Goal: Task Accomplishment & Management: Use online tool/utility

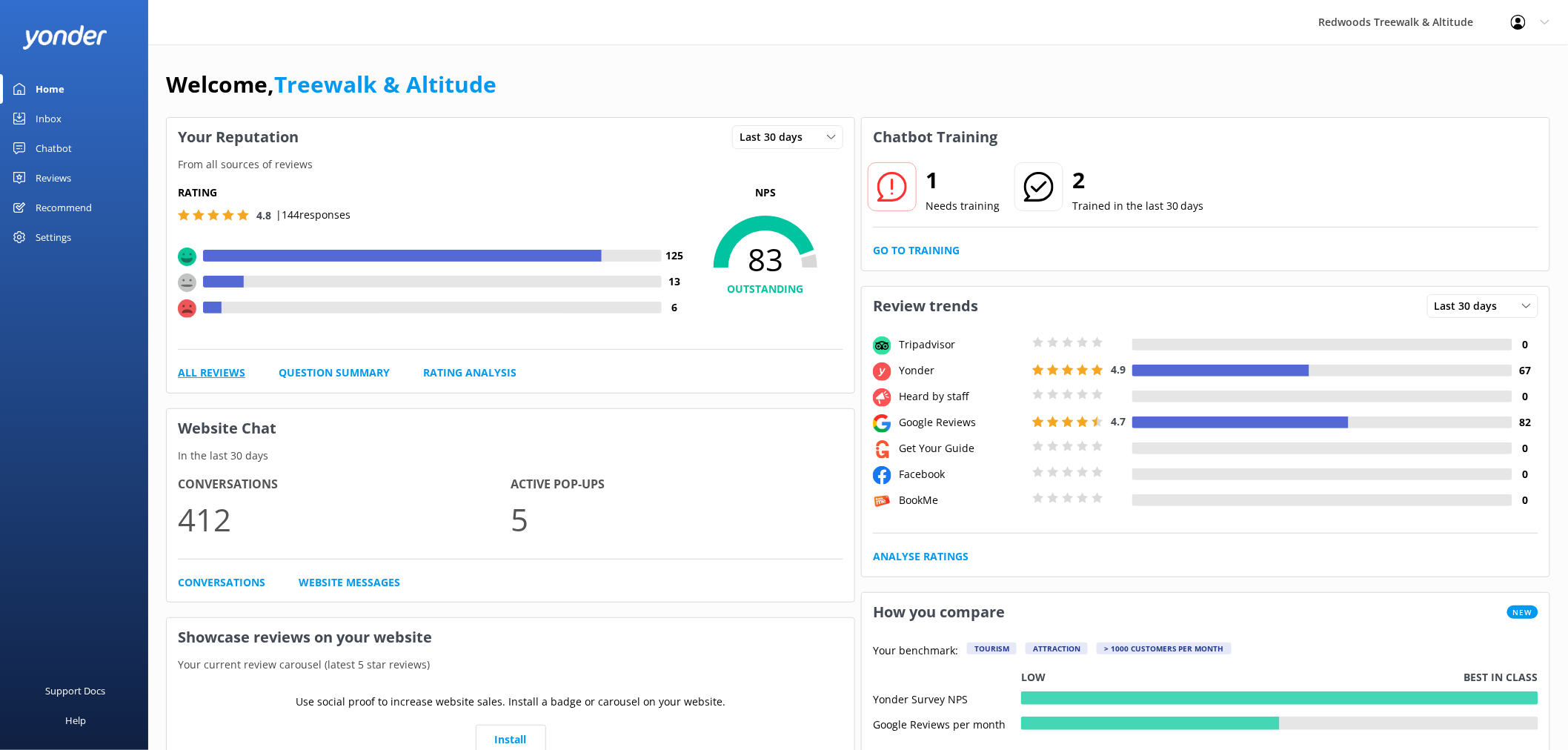
click at [210, 374] on link "All Reviews" at bounding box center [211, 373] width 67 height 16
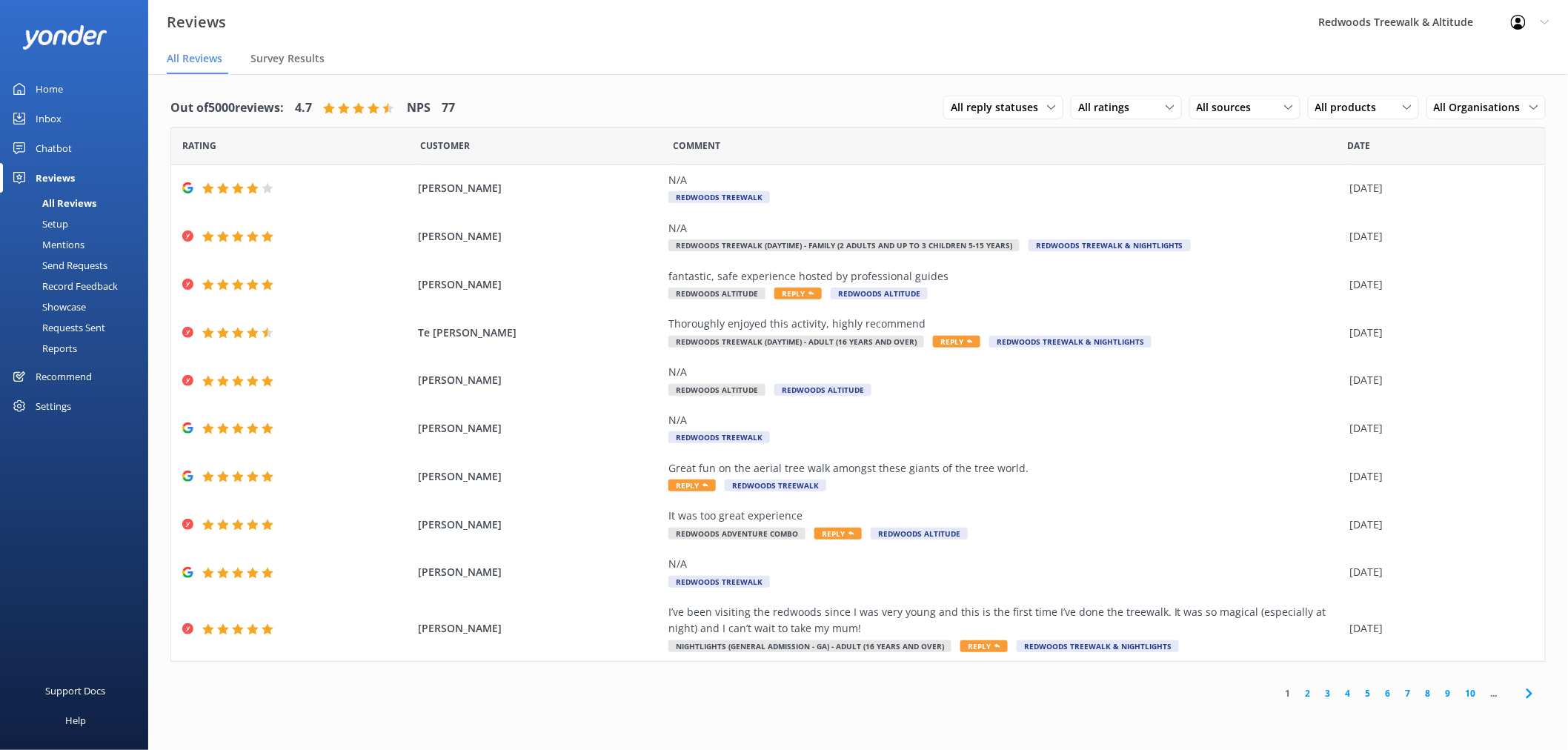
click at [68, 123] on link "Inbox" at bounding box center [74, 119] width 148 height 29
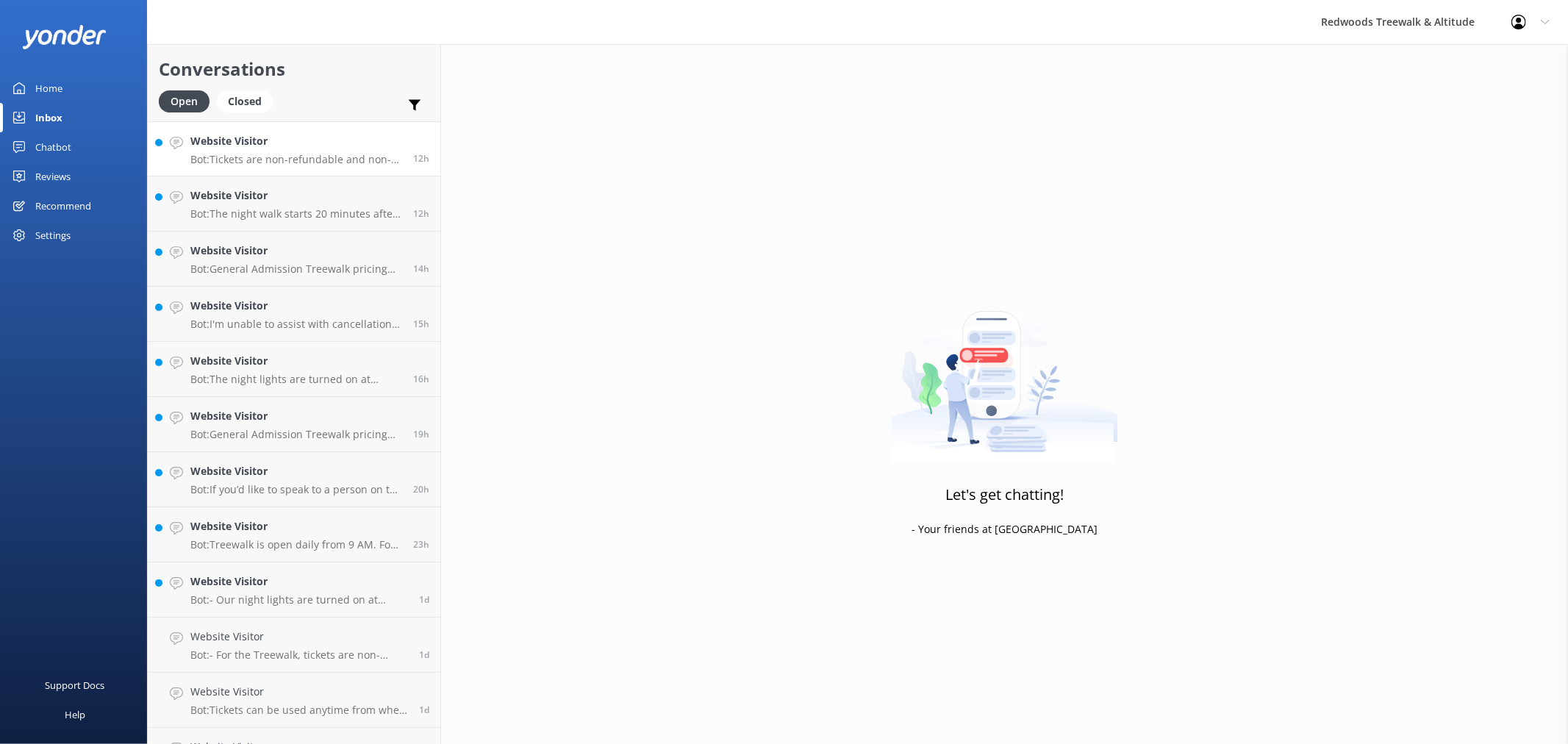
click at [247, 143] on h4 "Website Visitor" at bounding box center [296, 141] width 212 height 16
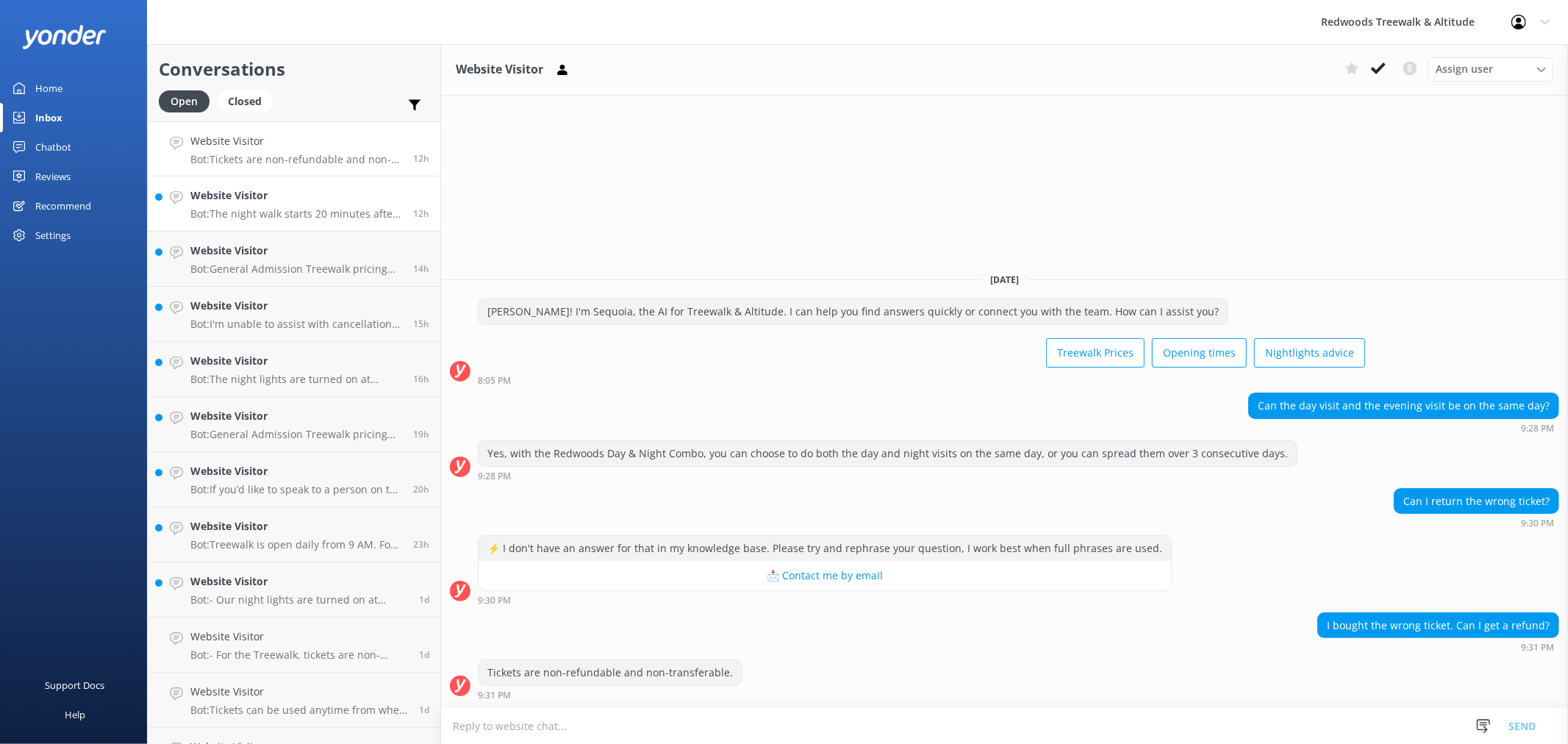
click at [289, 199] on h4 "Website Visitor" at bounding box center [296, 196] width 212 height 16
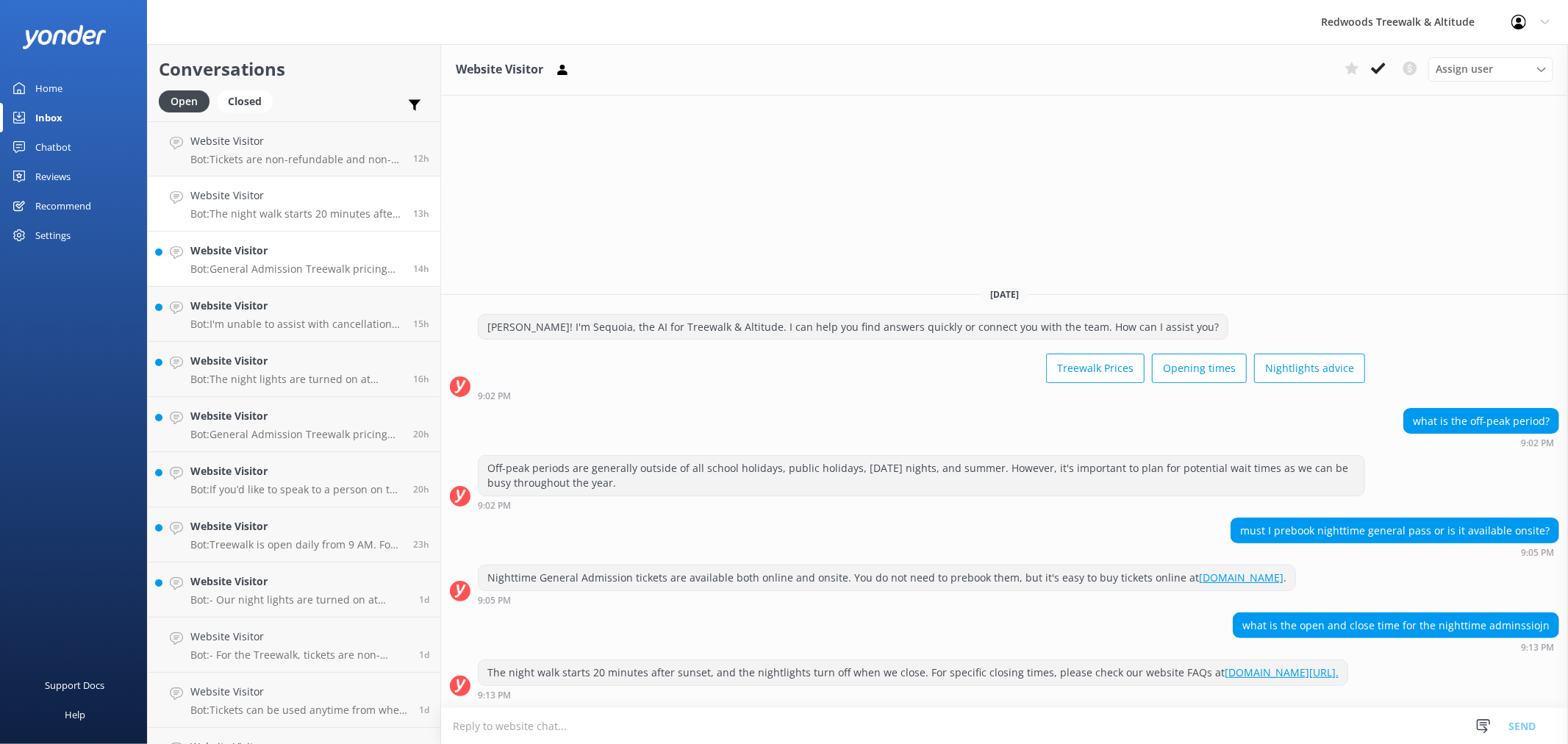
click at [338, 246] on h4 "Website Visitor" at bounding box center [296, 251] width 212 height 16
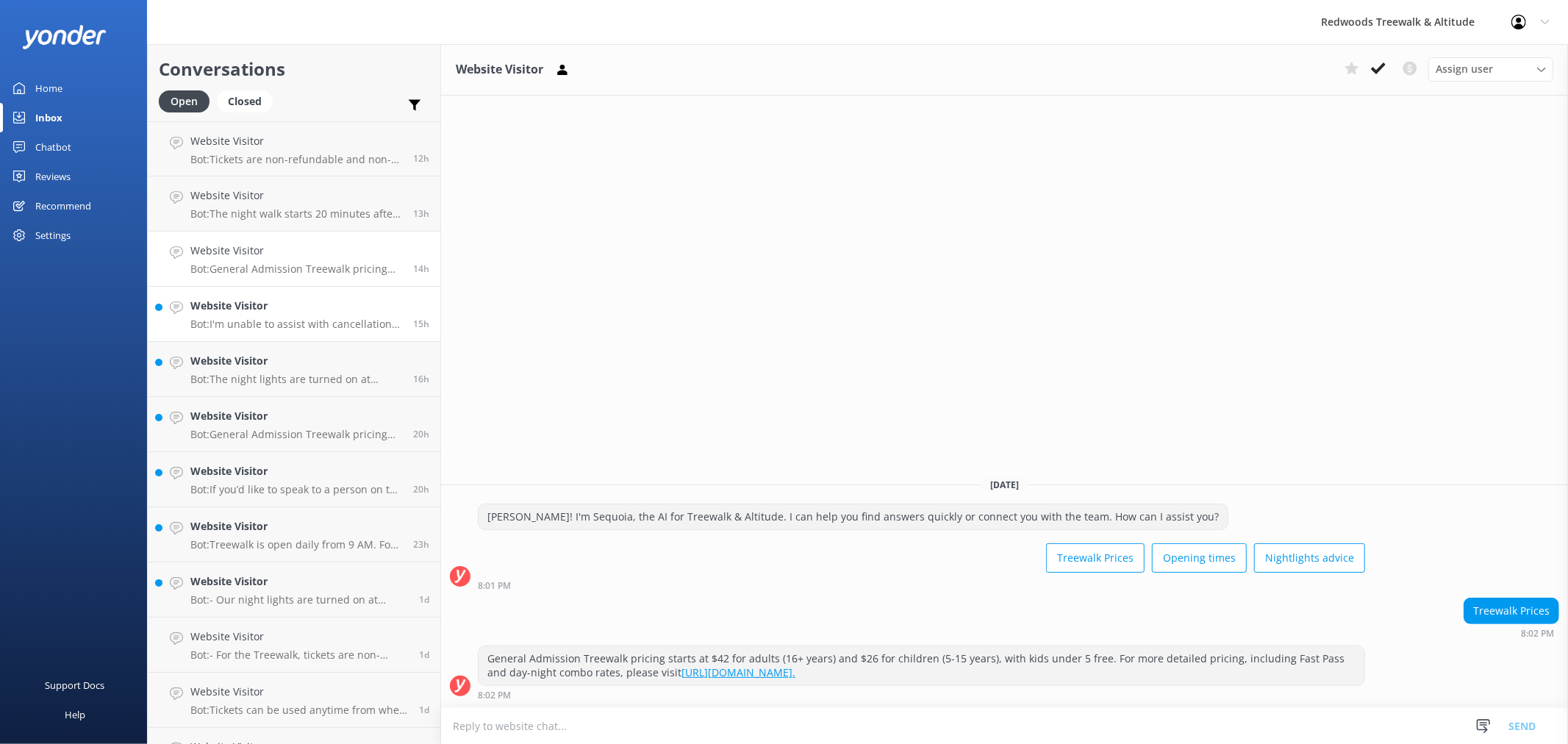
click at [323, 305] on h4 "Website Visitor" at bounding box center [296, 305] width 212 height 16
click at [323, 362] on h4 "Website Visitor" at bounding box center [296, 361] width 212 height 16
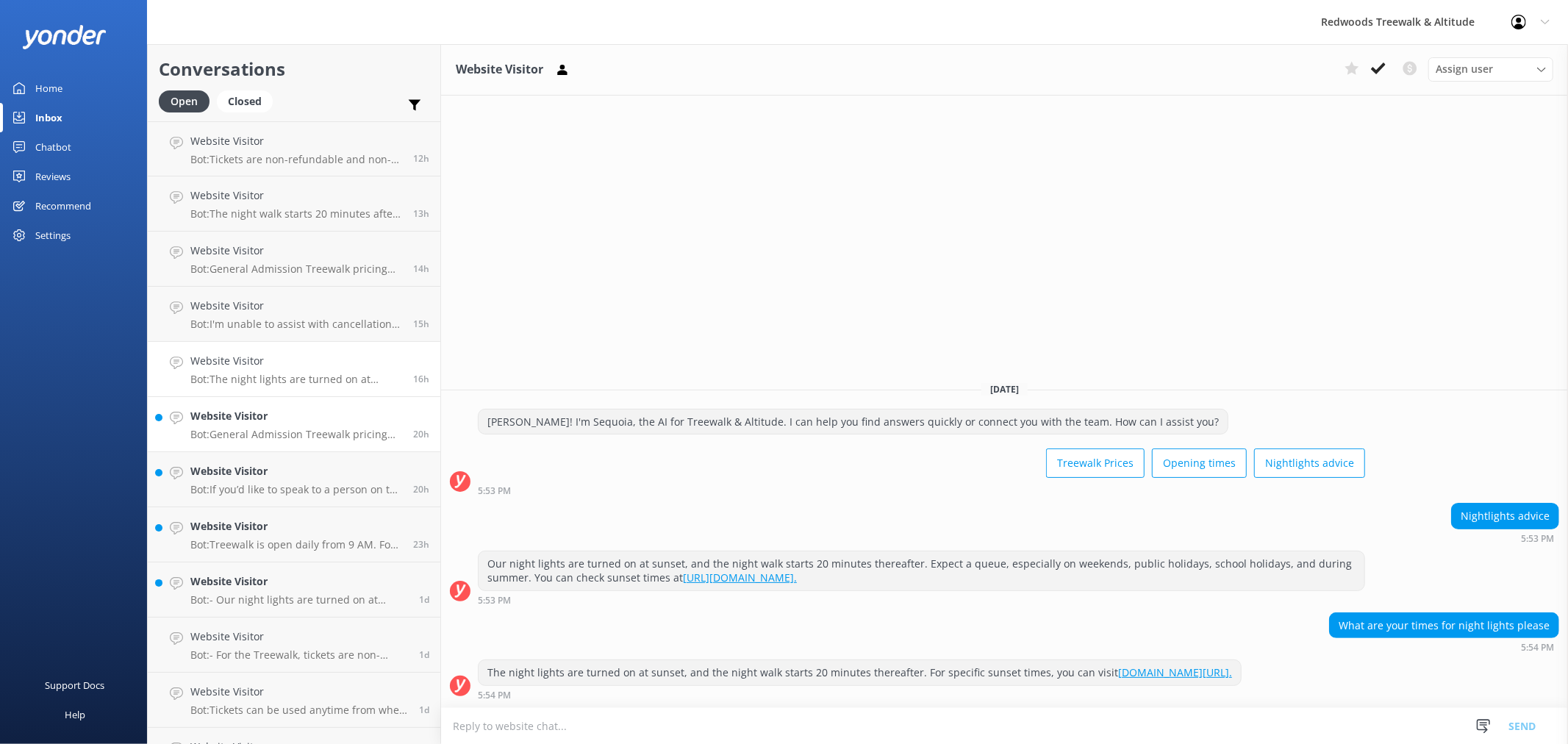
click at [277, 410] on h4 "Website Visitor" at bounding box center [296, 416] width 212 height 16
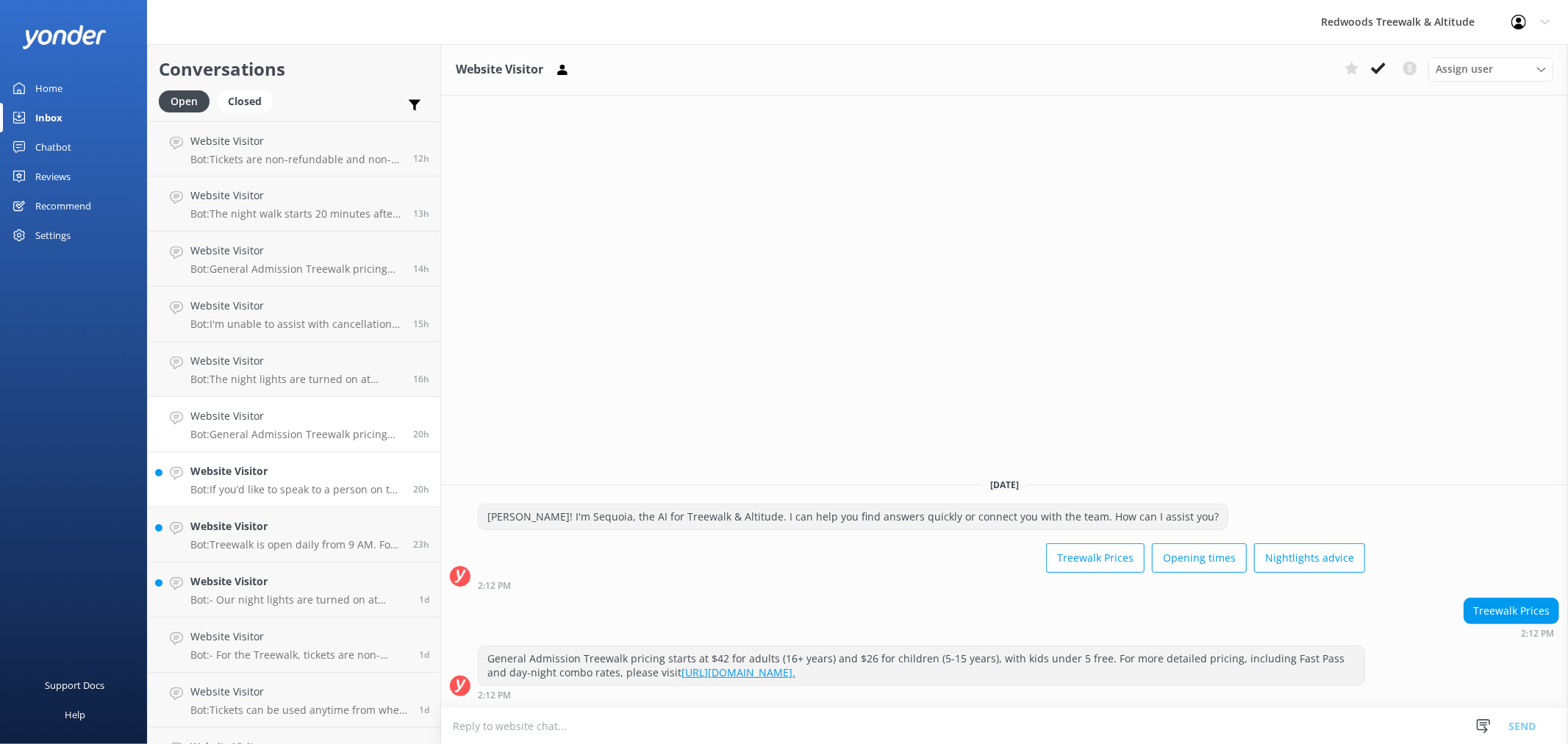
click at [272, 472] on h4 "Website Visitor" at bounding box center [296, 472] width 212 height 16
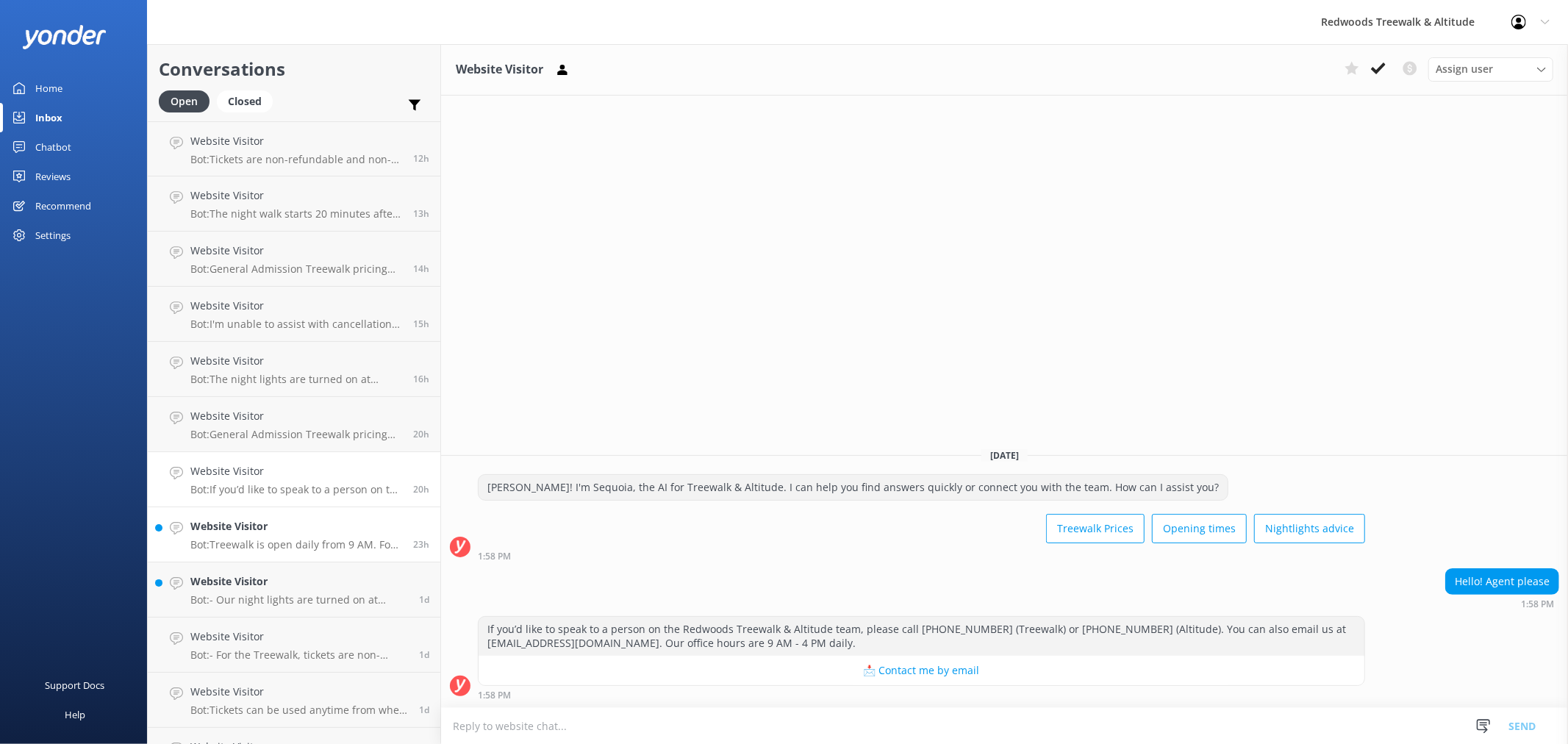
click at [283, 534] on h4 "Website Visitor" at bounding box center [296, 526] width 212 height 16
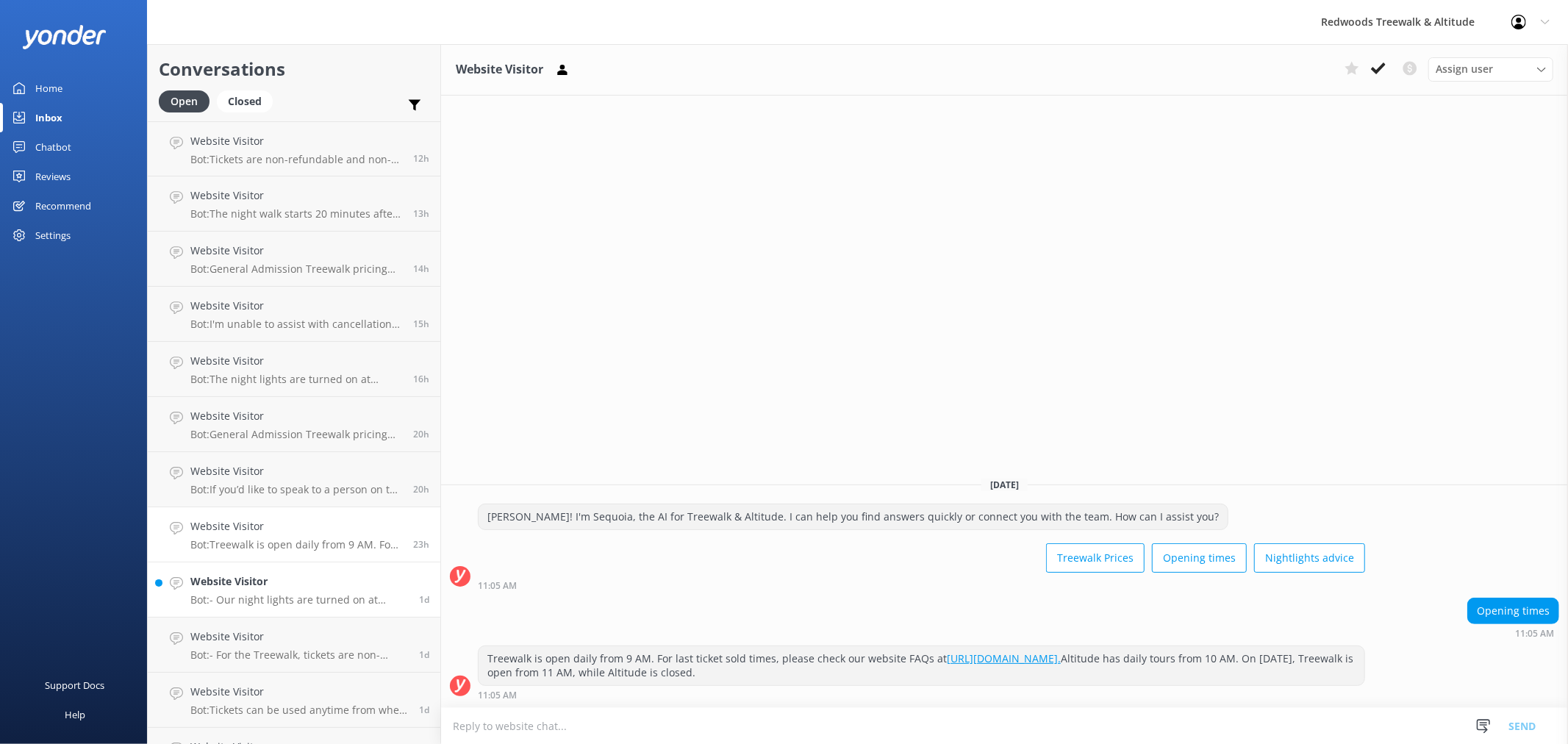
click at [280, 594] on p "Bot: - Our night lights are turned on at sunset, and the night walk starts 20 m…" at bounding box center [299, 600] width 218 height 13
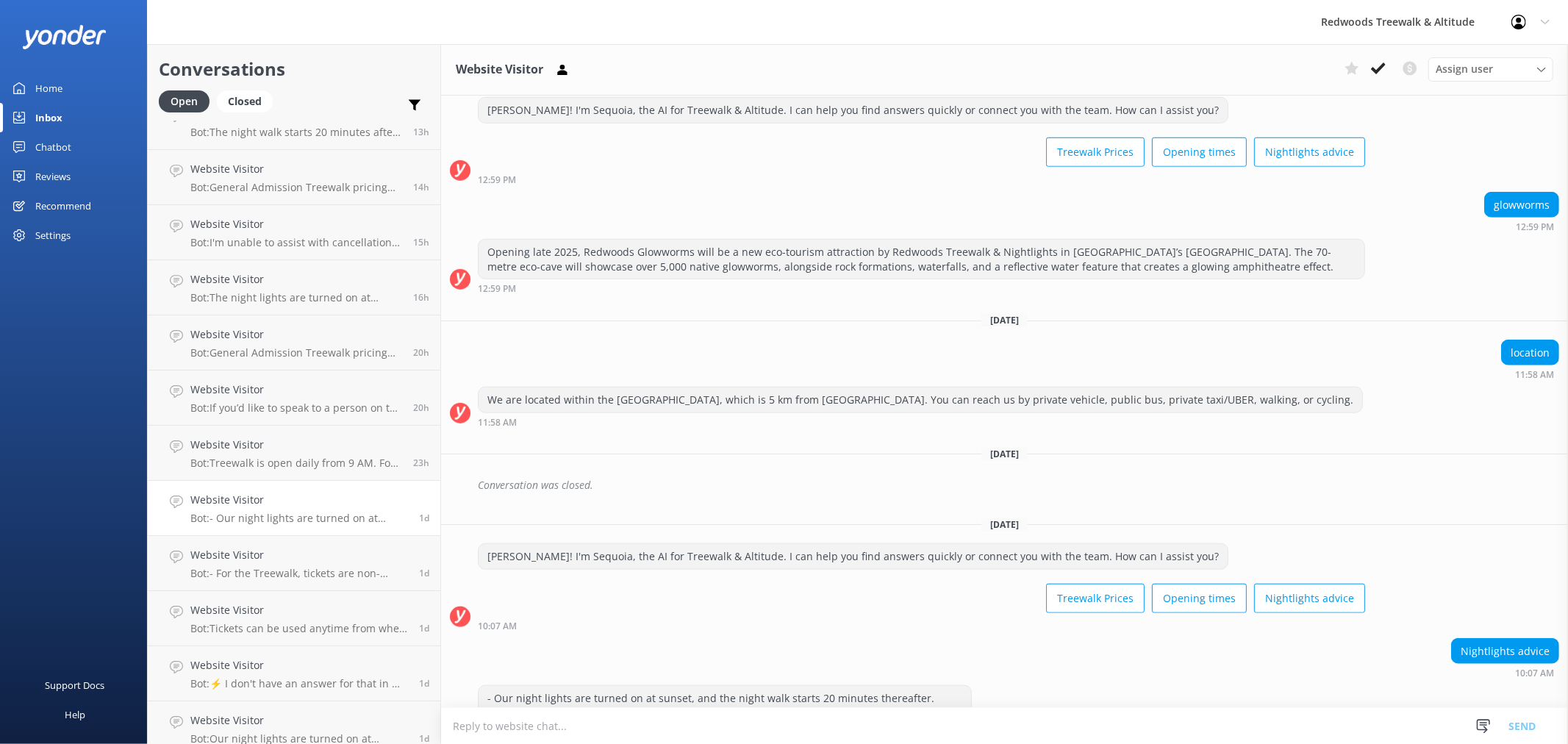
scroll to position [893, 0]
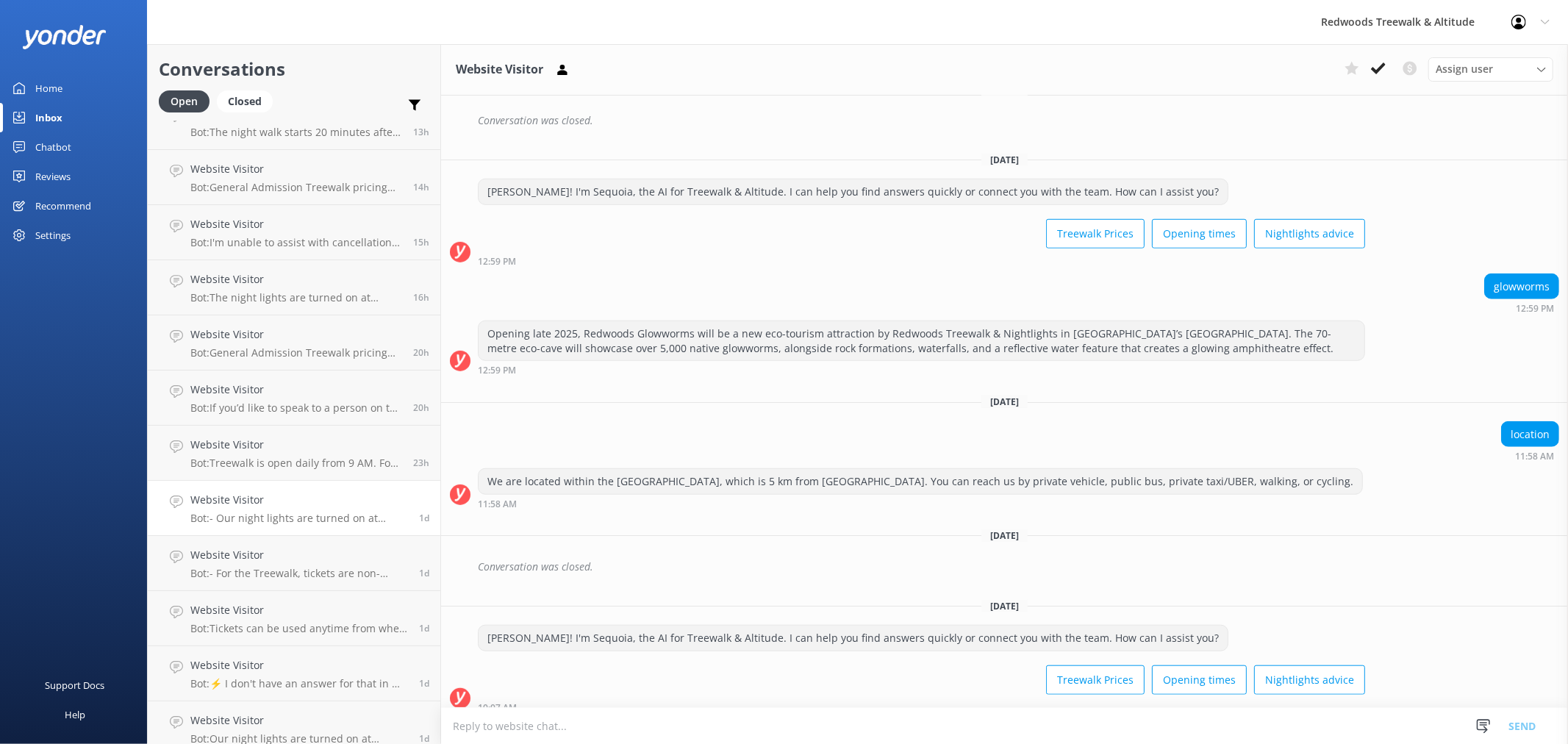
click at [68, 85] on link "Home" at bounding box center [73, 88] width 147 height 29
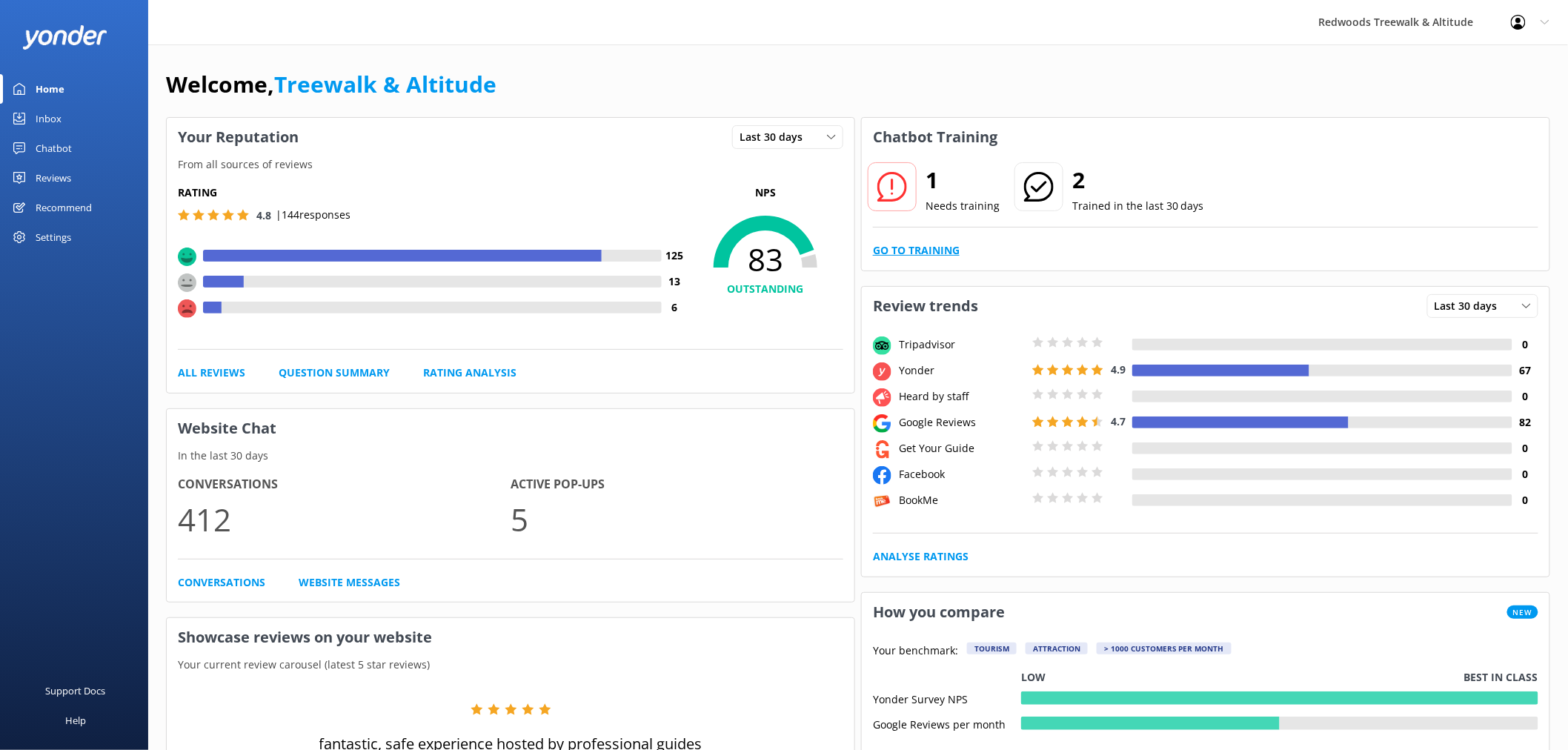
click at [895, 246] on link "Go to Training" at bounding box center [916, 250] width 87 height 16
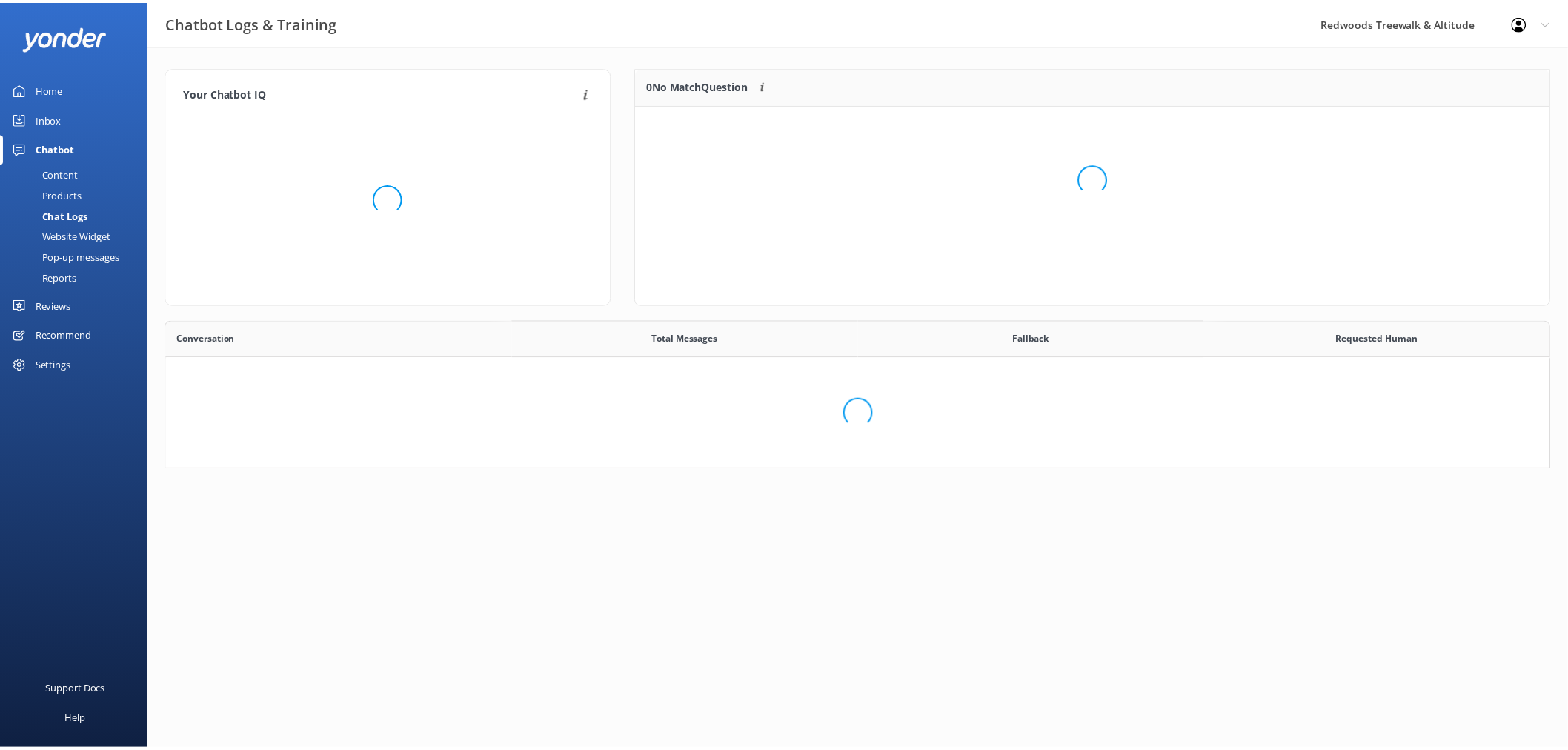
scroll to position [507, 1371]
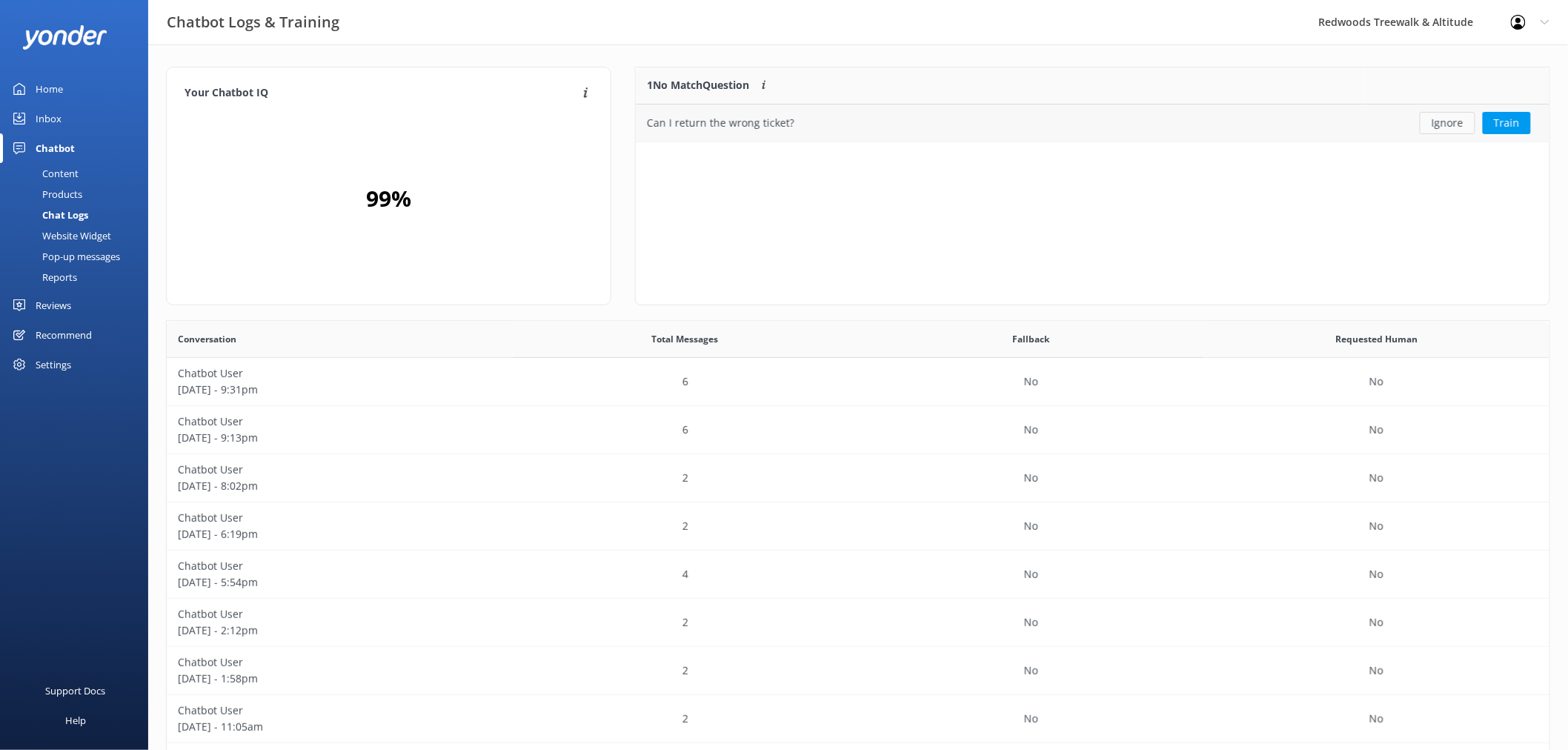
click at [1430, 119] on button "Ignore" at bounding box center [1447, 123] width 55 height 22
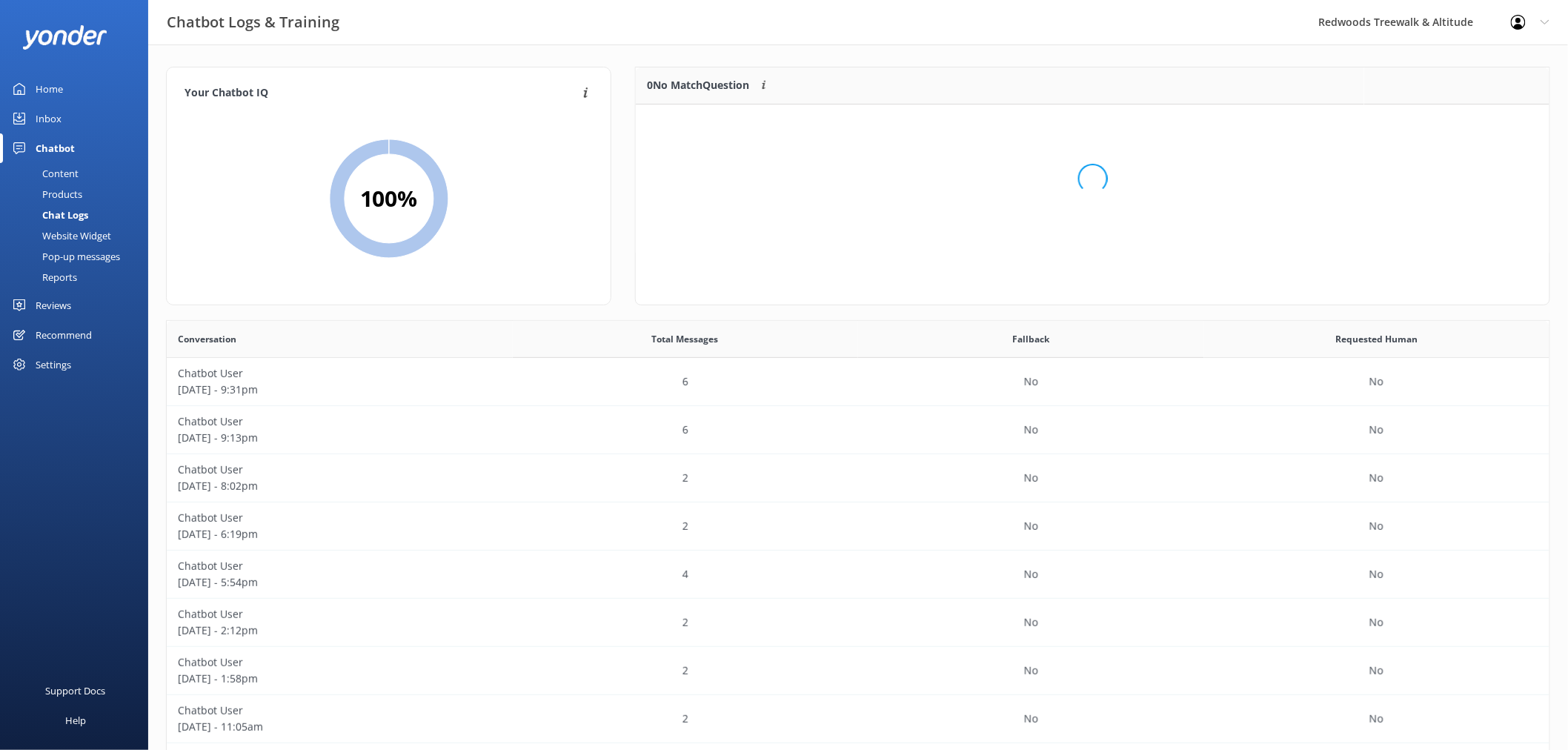
scroll to position [172, 900]
